Goal: Navigation & Orientation: Find specific page/section

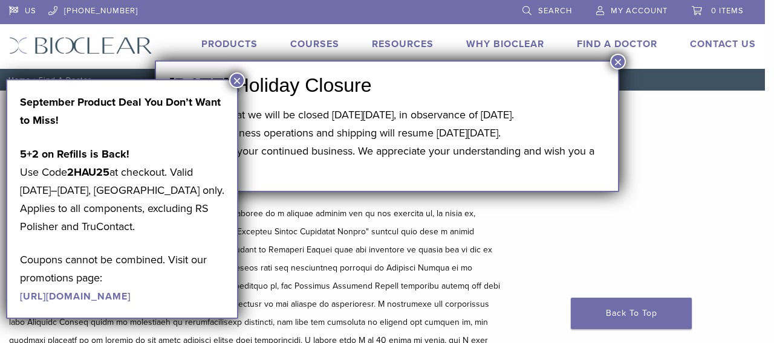
click at [238, 79] on button "×" at bounding box center [237, 81] width 16 height 16
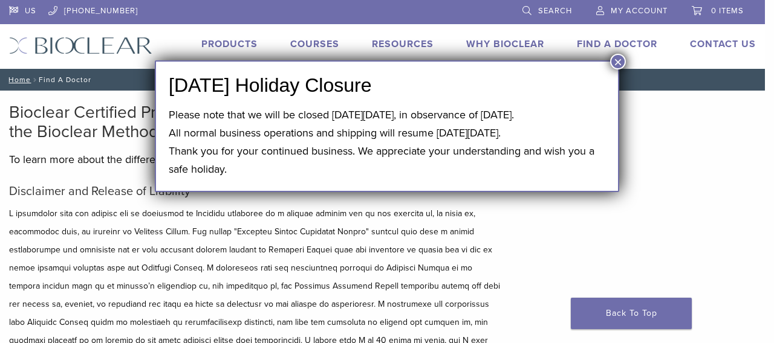
click at [622, 59] on button "×" at bounding box center [618, 62] width 16 height 16
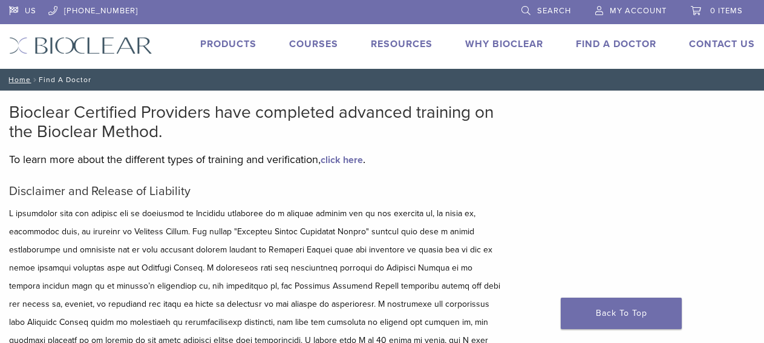
click at [610, 41] on link "Find A Doctor" at bounding box center [616, 44] width 80 height 12
click at [600, 42] on link "Find A Doctor" at bounding box center [616, 44] width 80 height 12
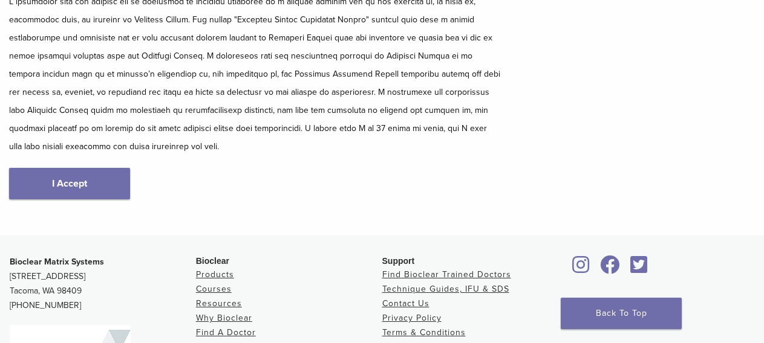
scroll to position [201, 0]
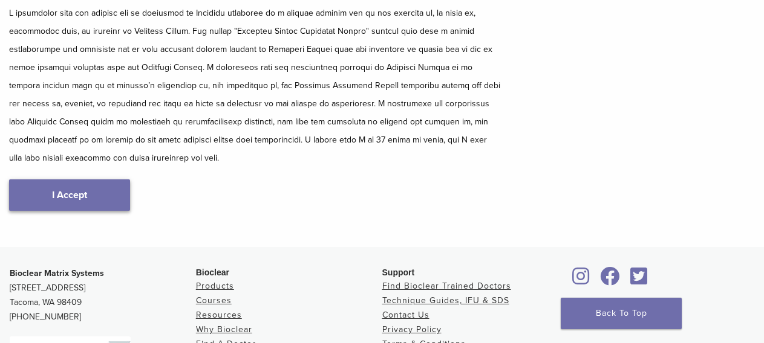
click at [99, 197] on link "I Accept" at bounding box center [69, 195] width 121 height 31
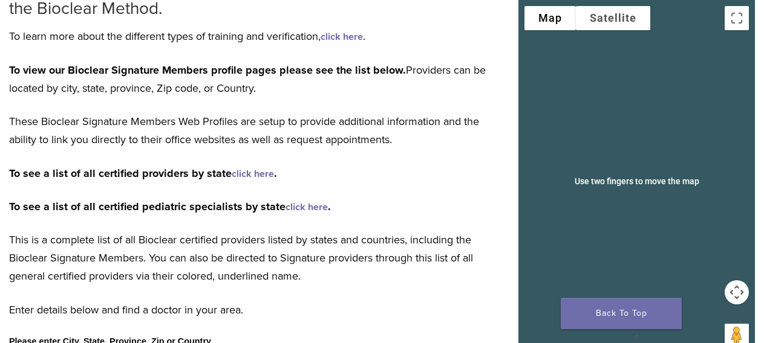
scroll to position [125, 0]
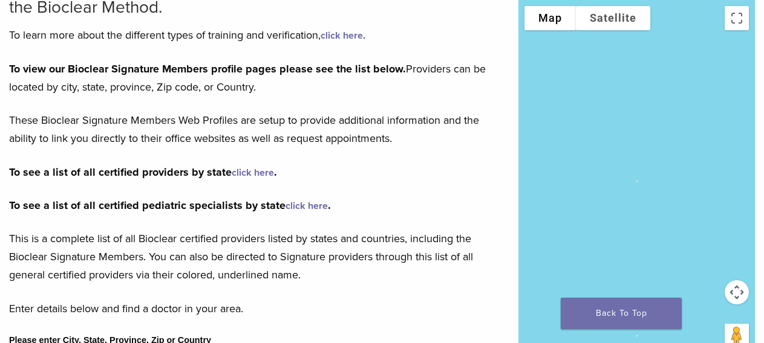
click at [259, 174] on link "click here" at bounding box center [253, 173] width 42 height 12
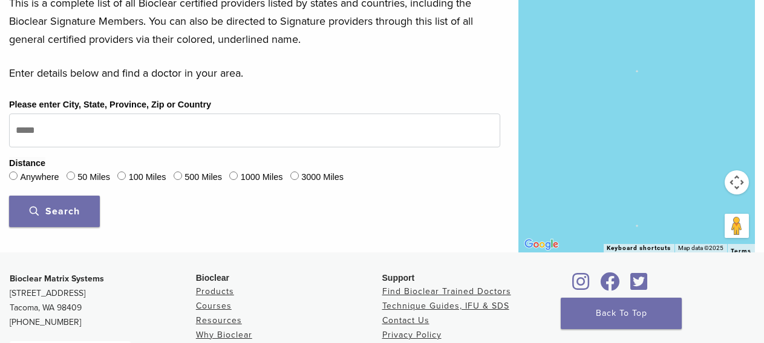
scroll to position [360, 0]
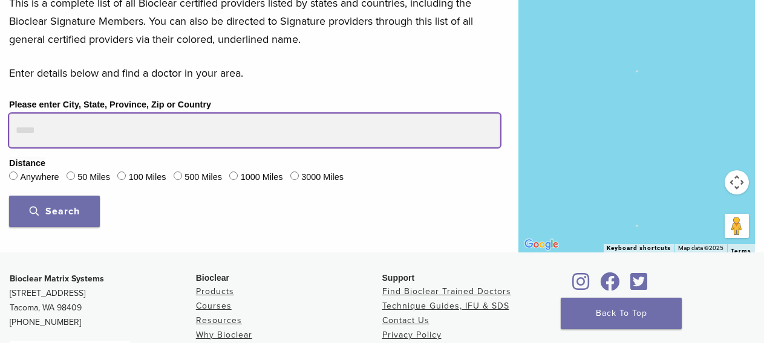
click at [42, 126] on input "Please enter City, State, Province, Zip or Country" at bounding box center [254, 131] width 491 height 34
type input "*****"
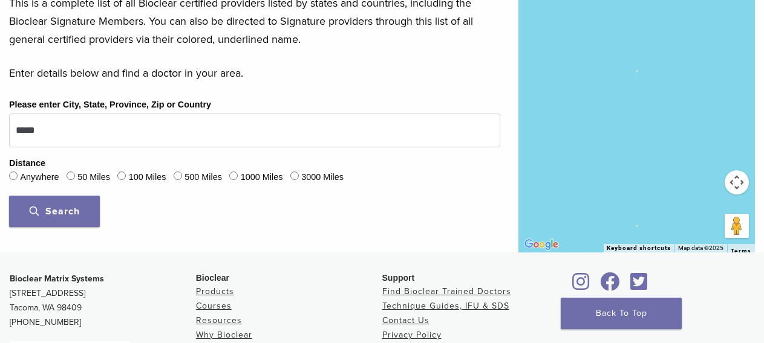
click at [59, 208] on span "Search" at bounding box center [55, 212] width 50 height 12
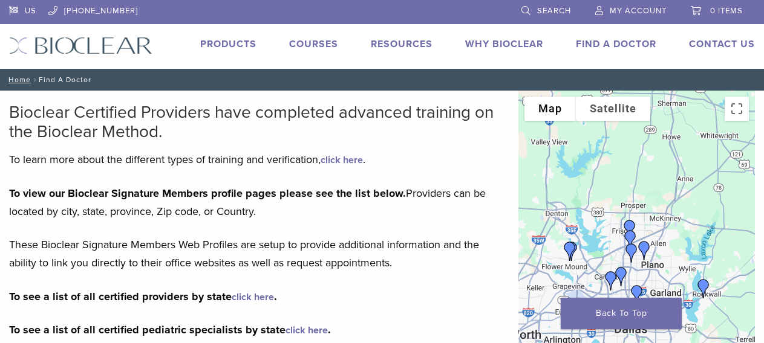
click at [221, 40] on link "Products" at bounding box center [228, 44] width 56 height 12
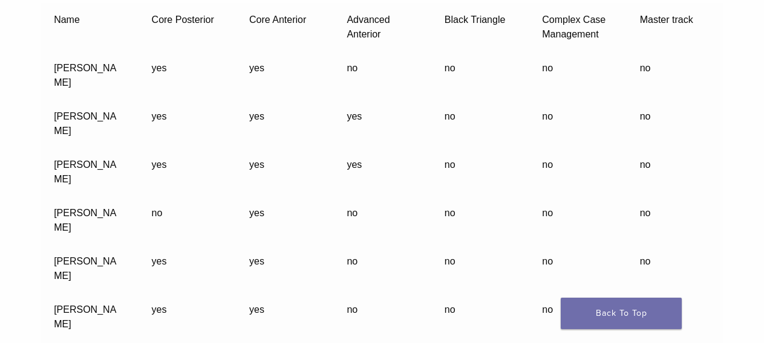
scroll to position [24156, 0]
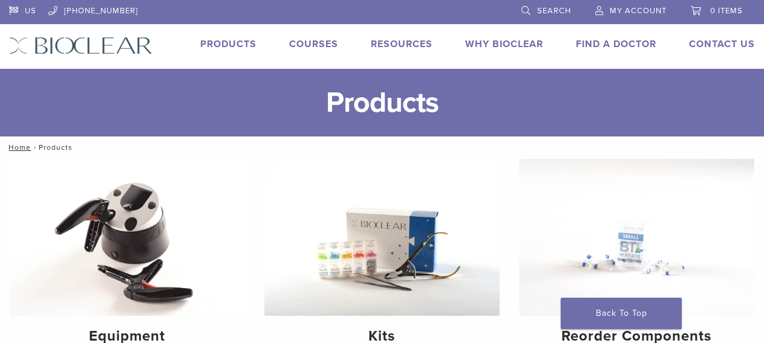
click at [313, 48] on link "Courses" at bounding box center [313, 44] width 49 height 12
click at [504, 44] on link "Why Bioclear" at bounding box center [504, 44] width 78 height 12
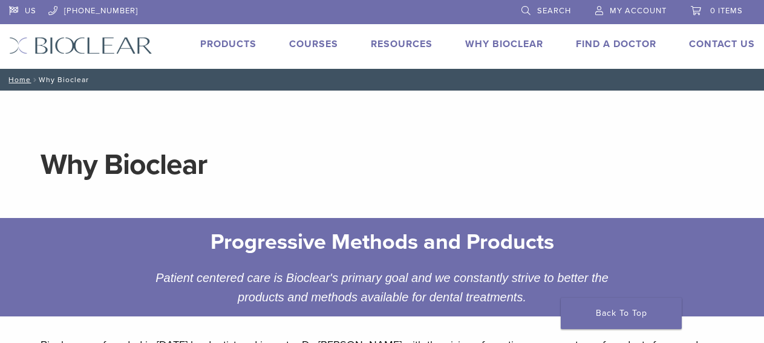
click at [594, 42] on link "Find A Doctor" at bounding box center [616, 44] width 80 height 12
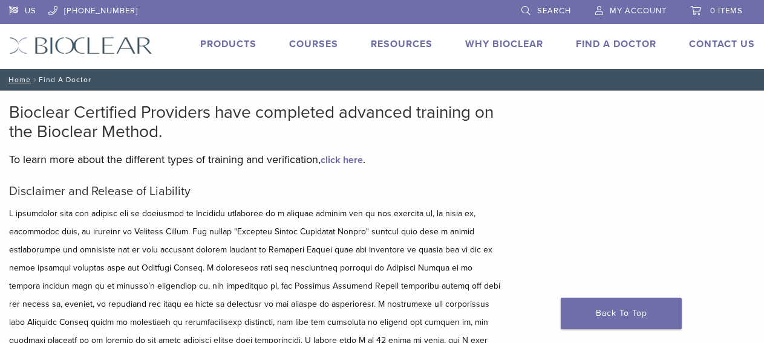
click at [349, 159] on link "click here" at bounding box center [341, 160] width 42 height 12
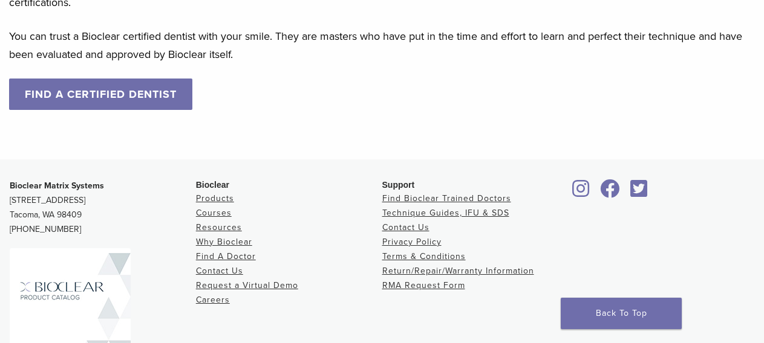
scroll to position [1289, 0]
